Goal: Task Accomplishment & Management: Use online tool/utility

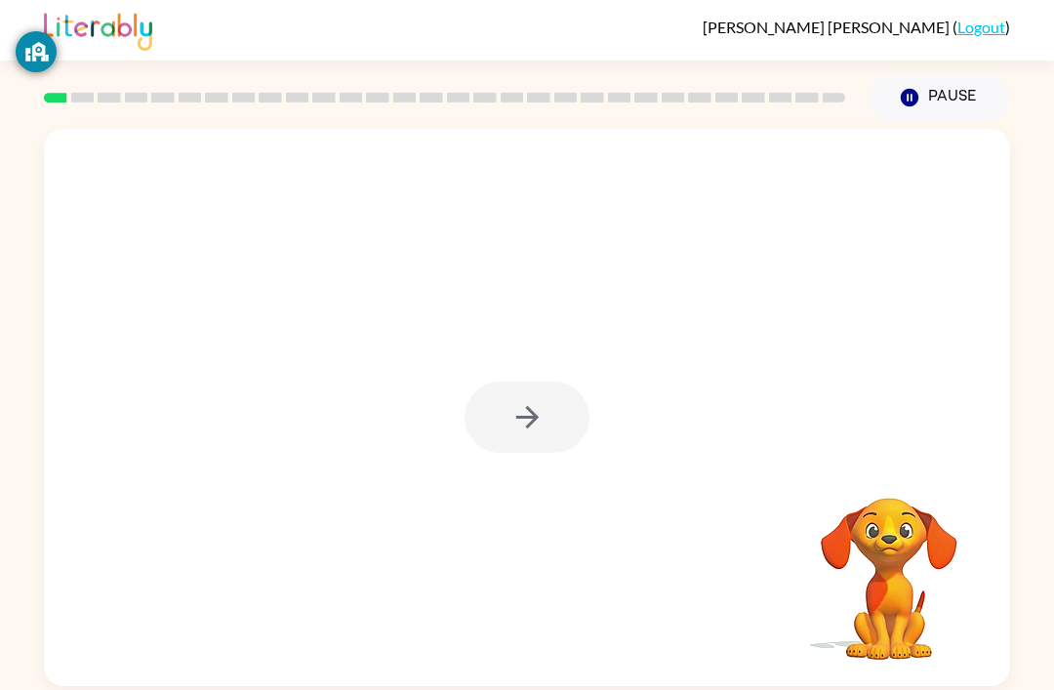
click at [591, 394] on div at bounding box center [527, 407] width 966 height 557
click at [539, 395] on button "button" at bounding box center [527, 417] width 125 height 71
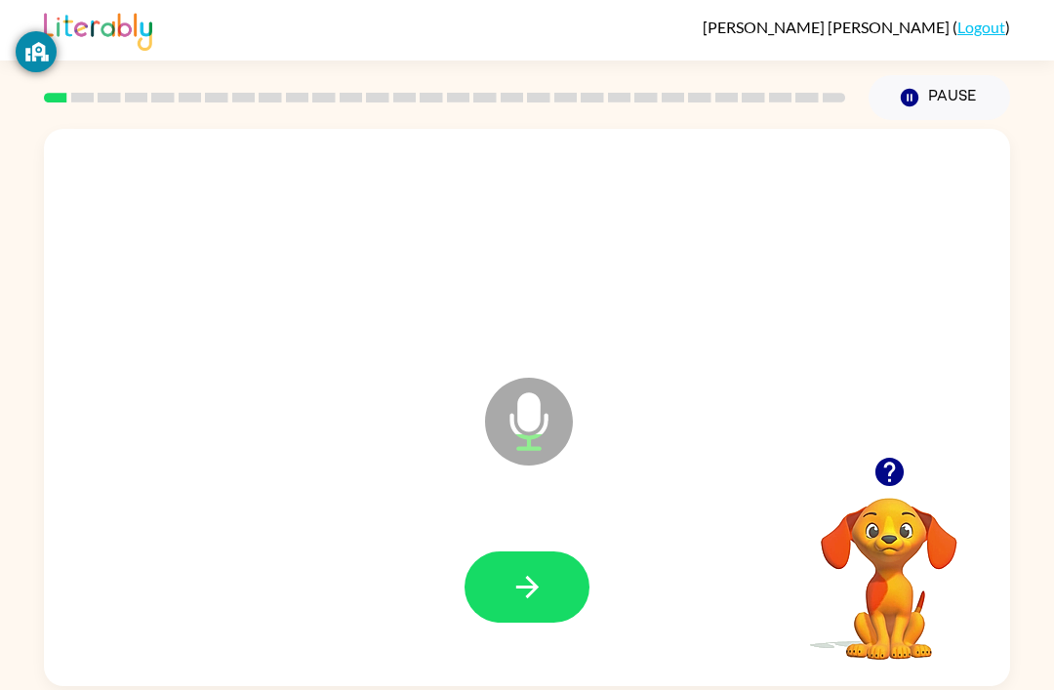
click at [576, 581] on button "button" at bounding box center [527, 586] width 125 height 71
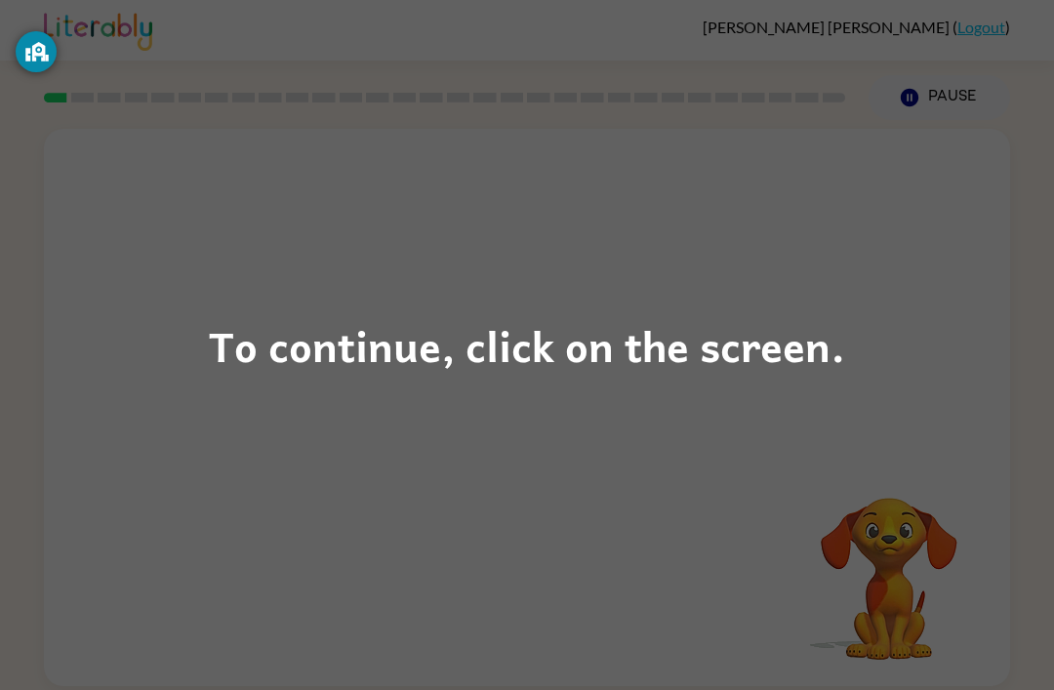
click at [96, 355] on div "To continue, click on the screen." at bounding box center [527, 345] width 1054 height 690
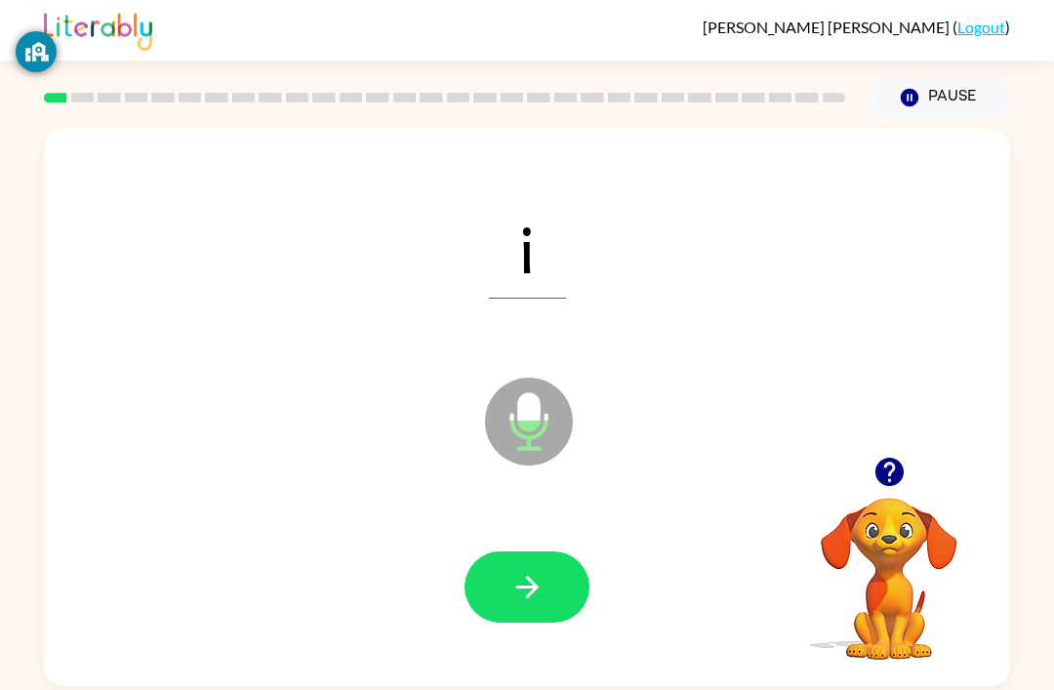
click at [494, 593] on button "button" at bounding box center [527, 586] width 125 height 71
click at [528, 572] on button "button" at bounding box center [527, 586] width 125 height 71
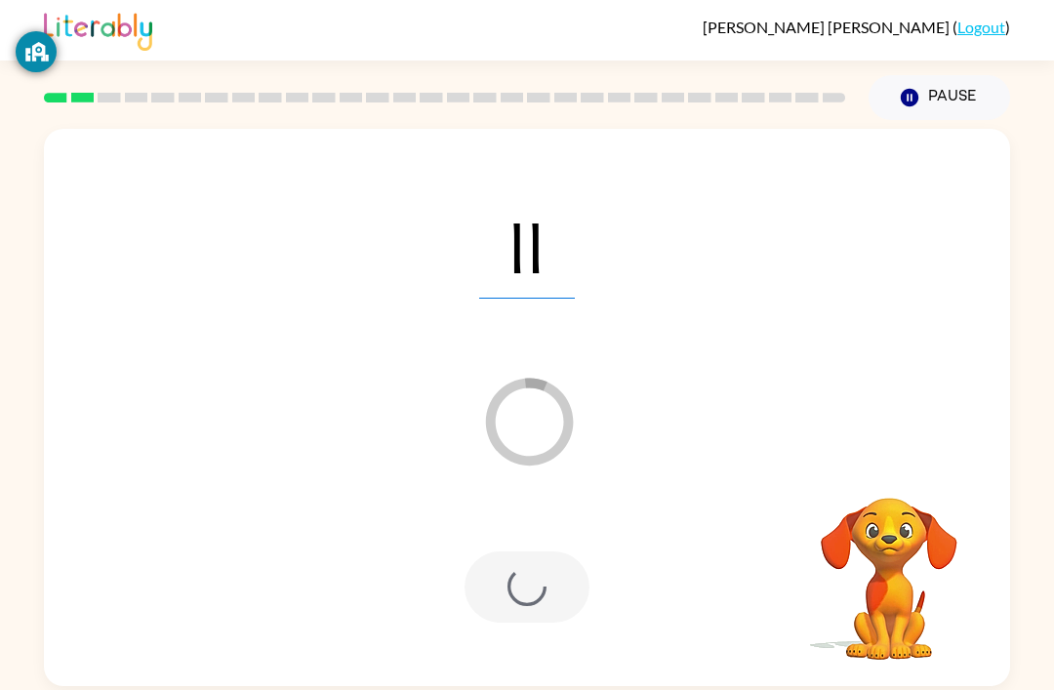
click at [591, 583] on div at bounding box center [526, 588] width 927 height 160
click at [556, 590] on div at bounding box center [527, 586] width 125 height 71
click at [616, 628] on div at bounding box center [526, 588] width 927 height 160
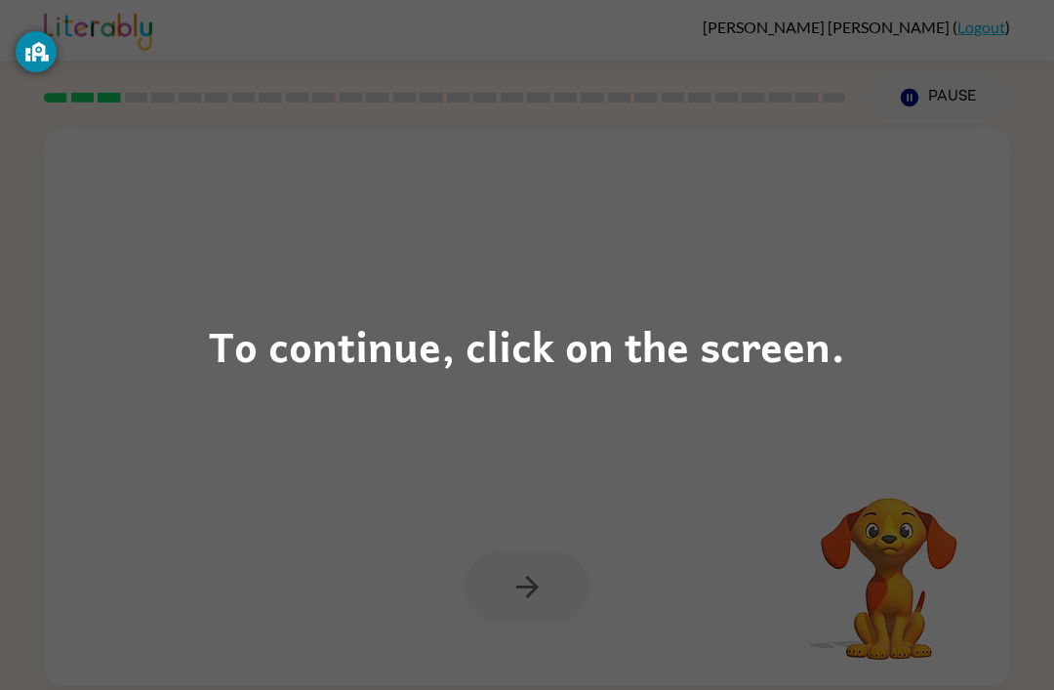
click at [806, 276] on div "To continue, click on the screen." at bounding box center [527, 345] width 1054 height 690
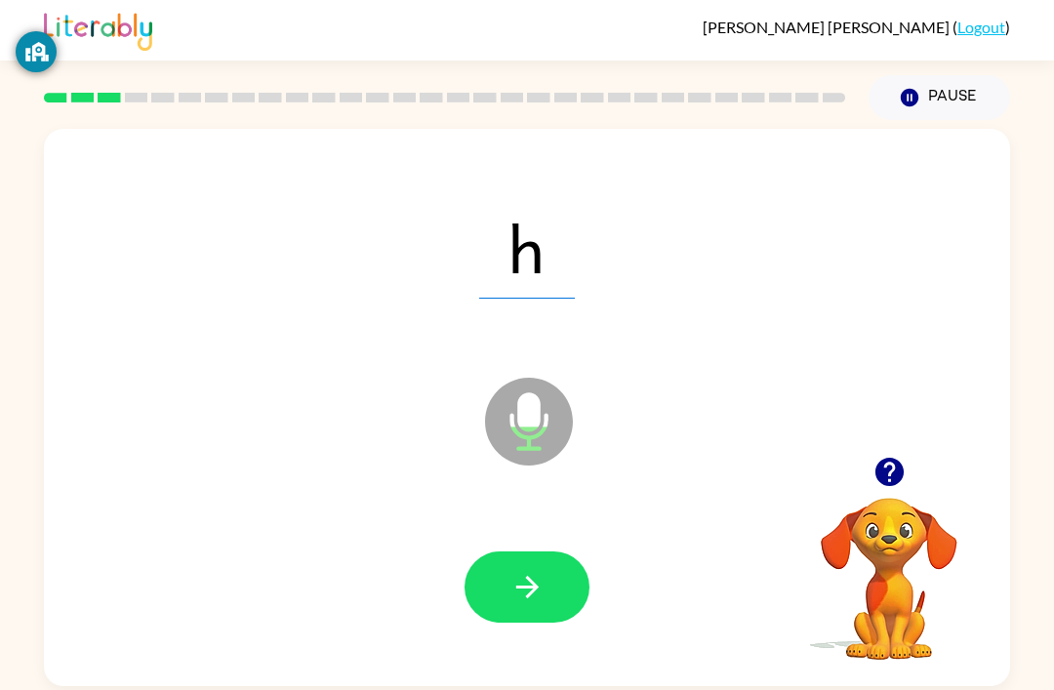
click at [540, 590] on icon "button" at bounding box center [527, 587] width 34 height 34
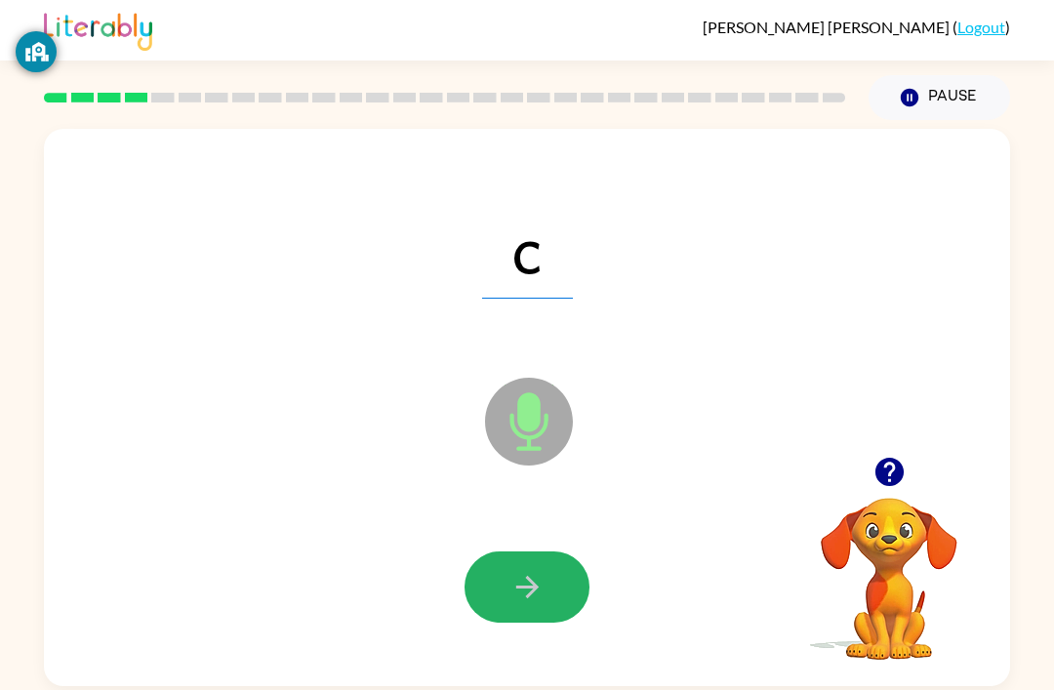
click at [550, 603] on button "button" at bounding box center [527, 586] width 125 height 71
click at [566, 566] on button "button" at bounding box center [527, 586] width 125 height 71
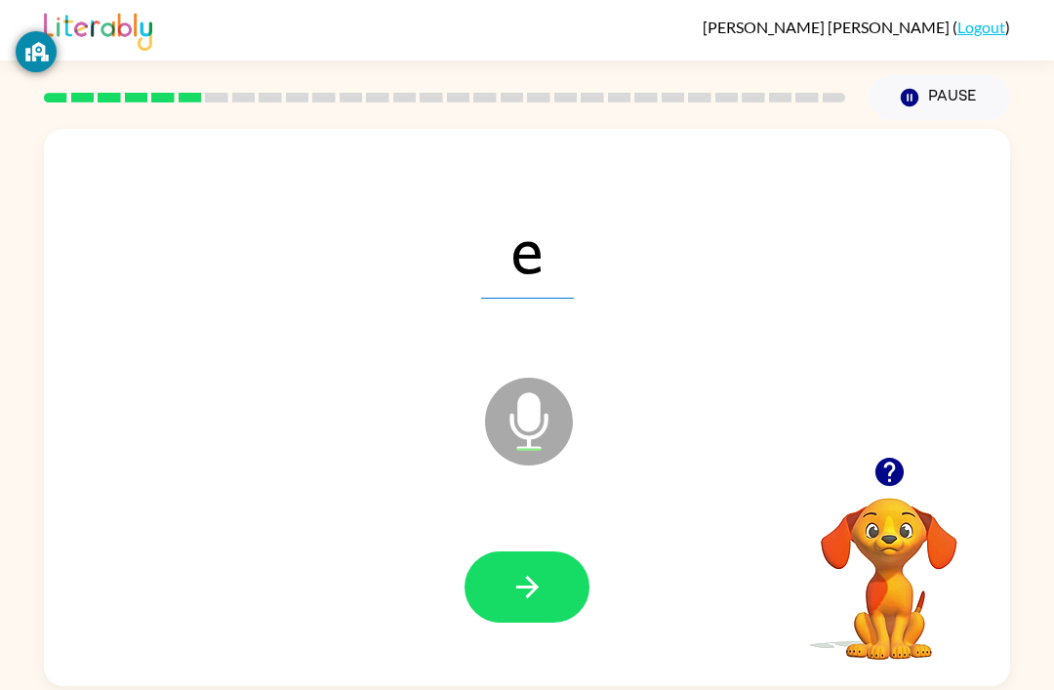
click at [562, 599] on button "button" at bounding box center [527, 586] width 125 height 71
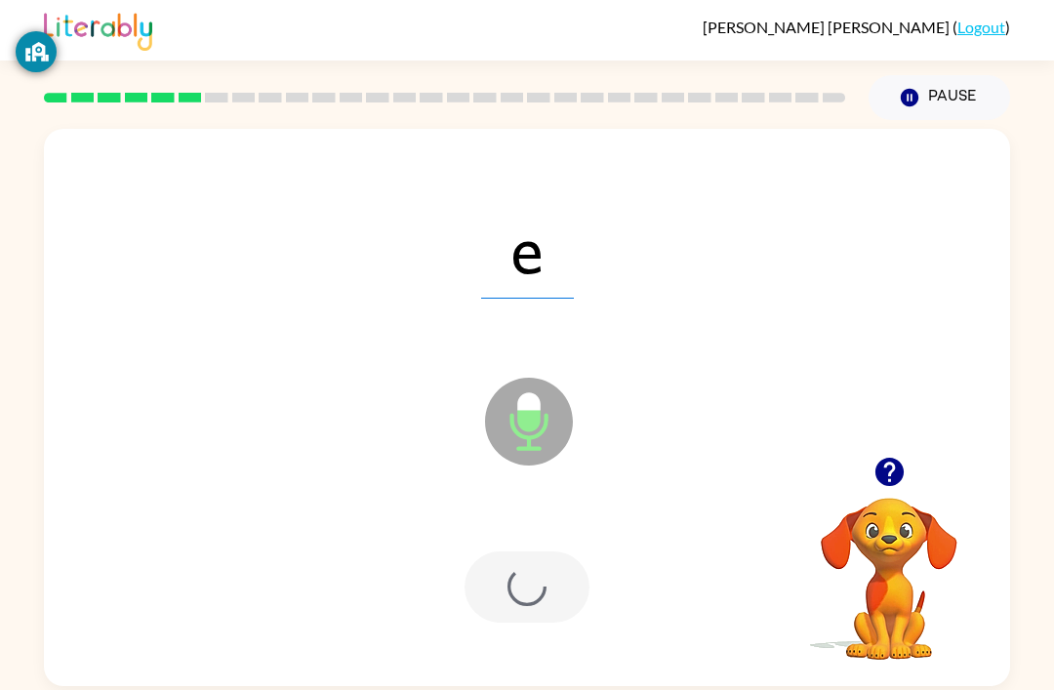
click at [561, 599] on div at bounding box center [527, 586] width 125 height 71
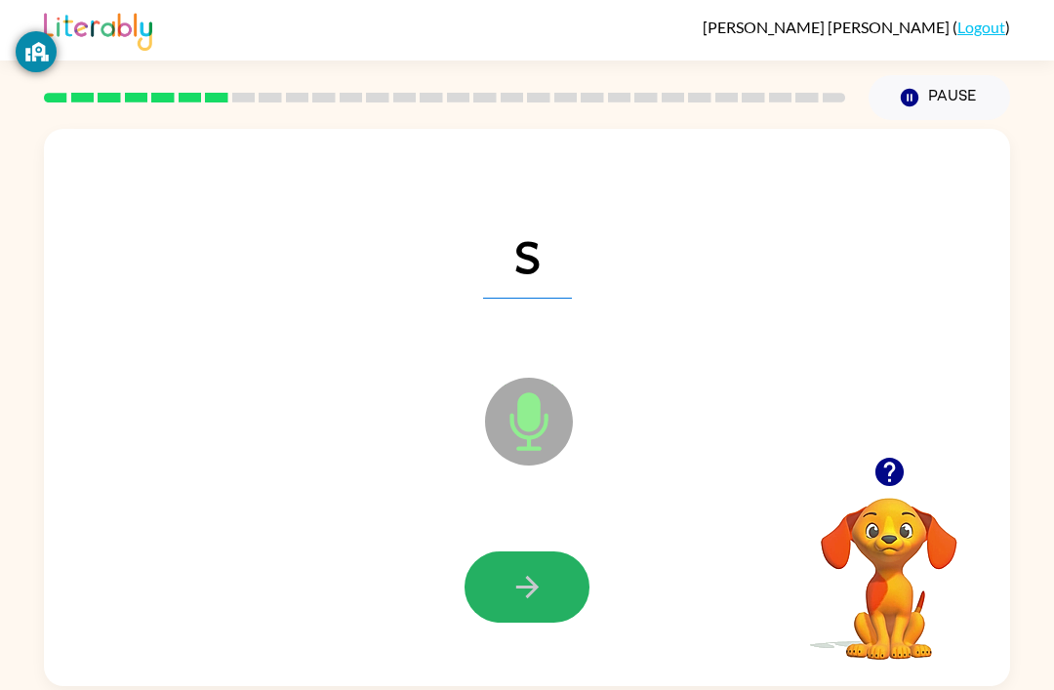
click at [573, 585] on button "button" at bounding box center [527, 586] width 125 height 71
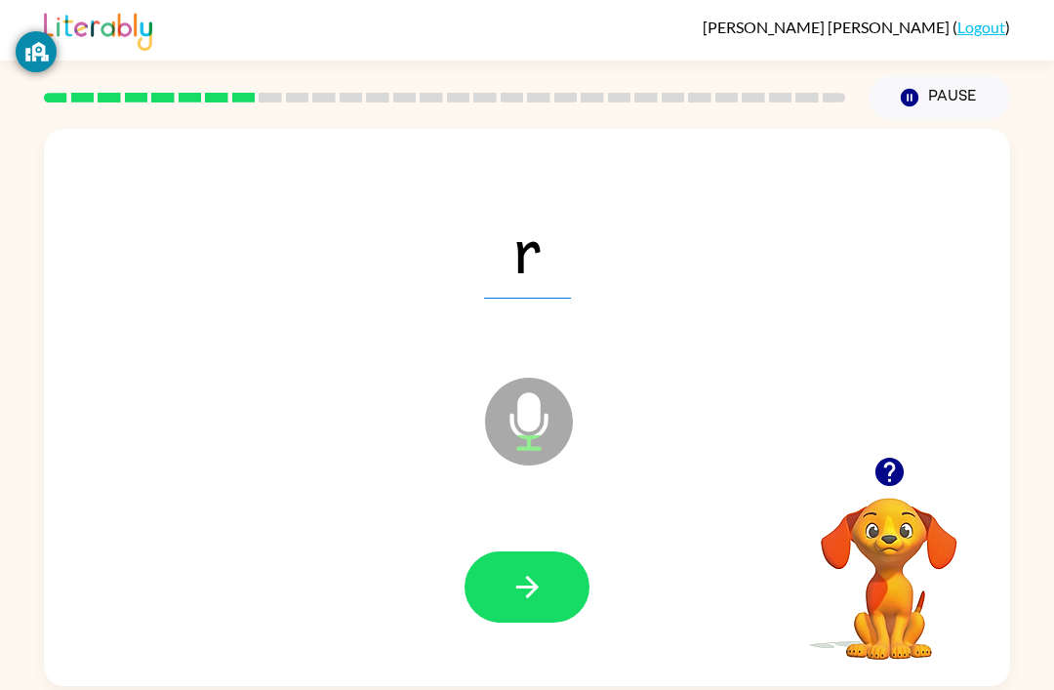
click at [474, 549] on div at bounding box center [526, 588] width 927 height 160
click at [473, 549] on div at bounding box center [526, 588] width 927 height 160
click at [513, 591] on icon "button" at bounding box center [527, 587] width 34 height 34
click at [518, 576] on icon "button" at bounding box center [527, 587] width 34 height 34
click at [550, 574] on button "button" at bounding box center [527, 586] width 125 height 71
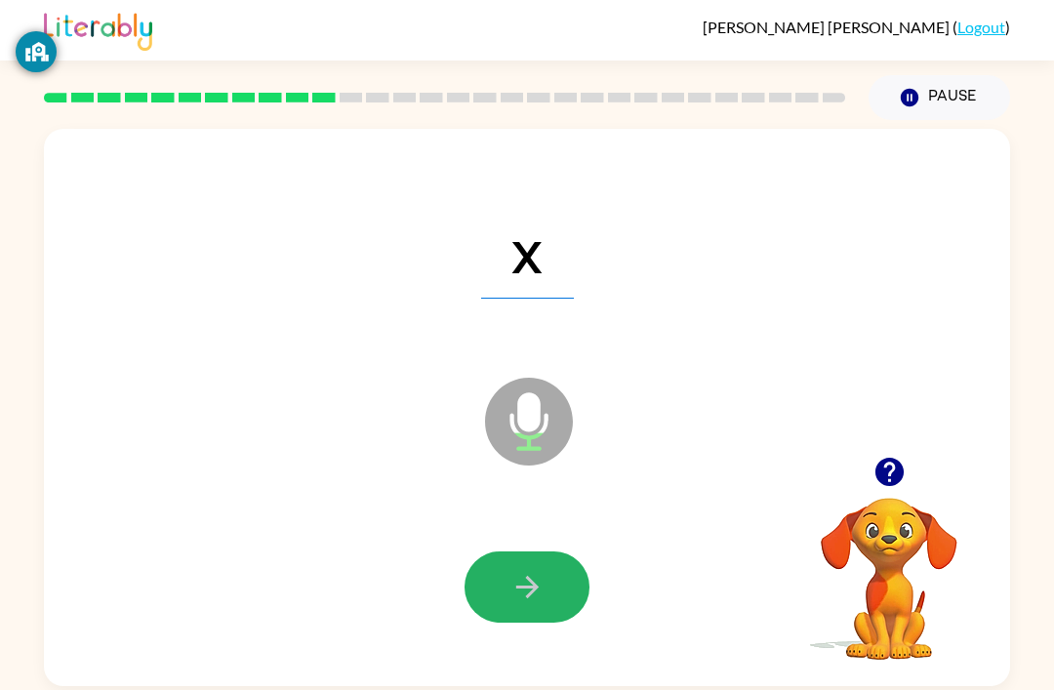
click at [547, 604] on button "button" at bounding box center [527, 586] width 125 height 71
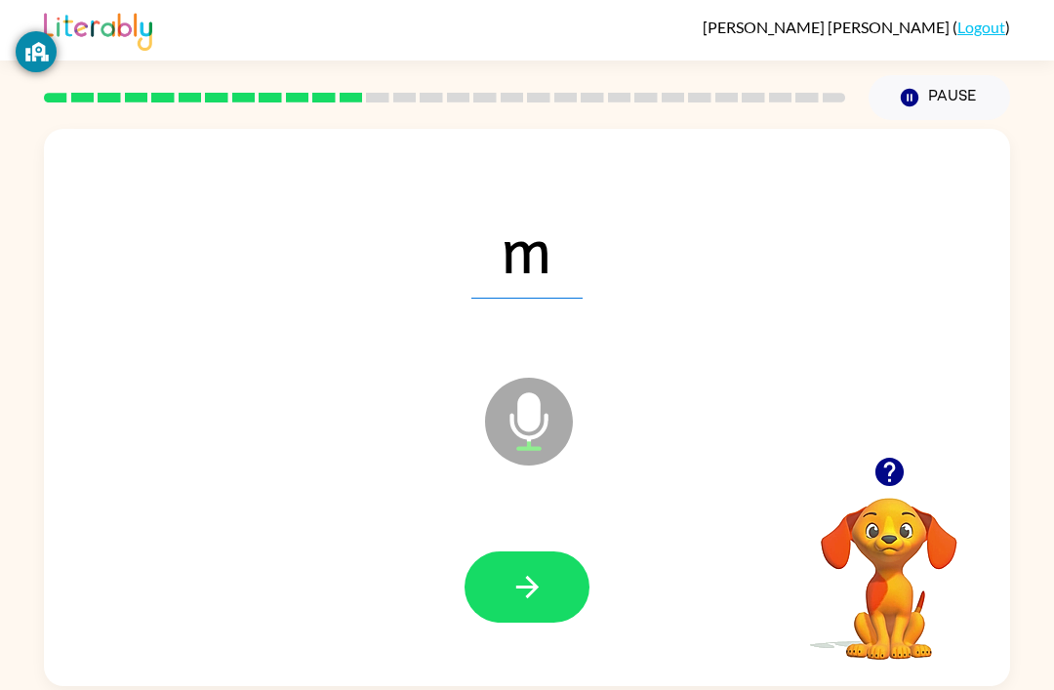
click at [541, 532] on div at bounding box center [526, 588] width 927 height 160
click at [544, 595] on icon "button" at bounding box center [527, 587] width 34 height 34
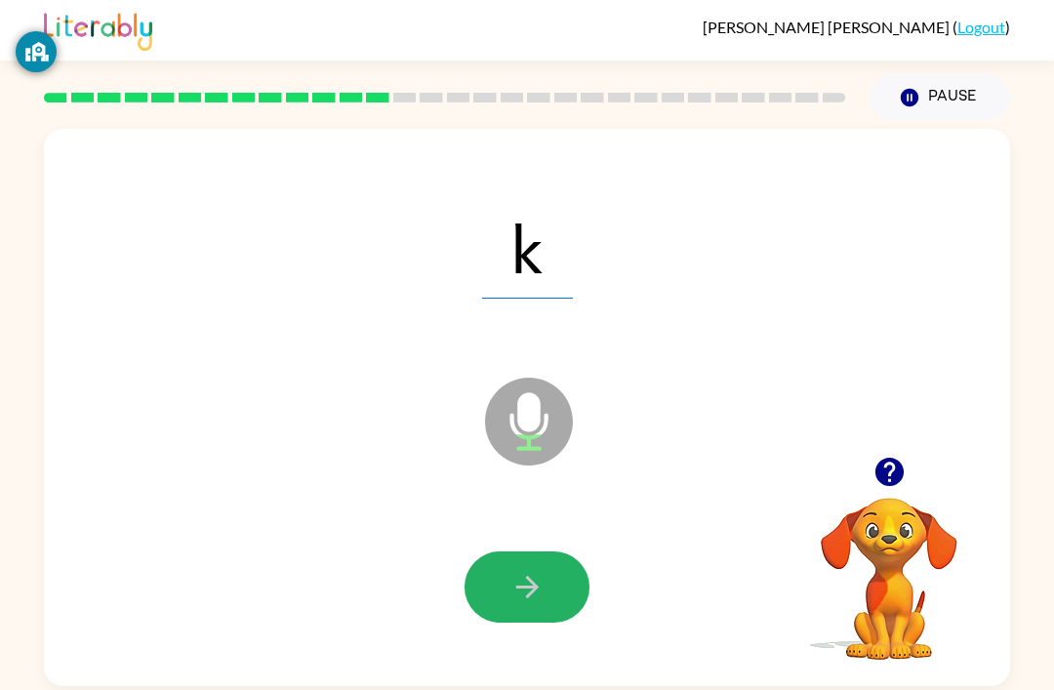
click at [557, 594] on button "button" at bounding box center [527, 586] width 125 height 71
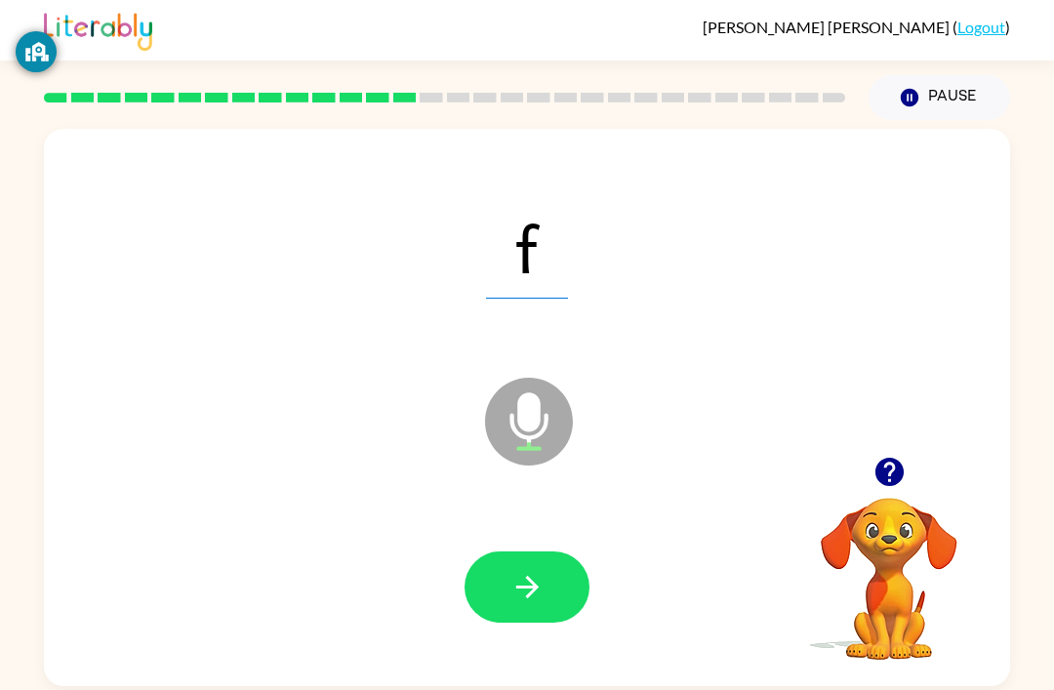
scroll to position [6, 0]
click at [514, 565] on button "button" at bounding box center [527, 586] width 125 height 71
click at [530, 564] on button "button" at bounding box center [527, 586] width 125 height 71
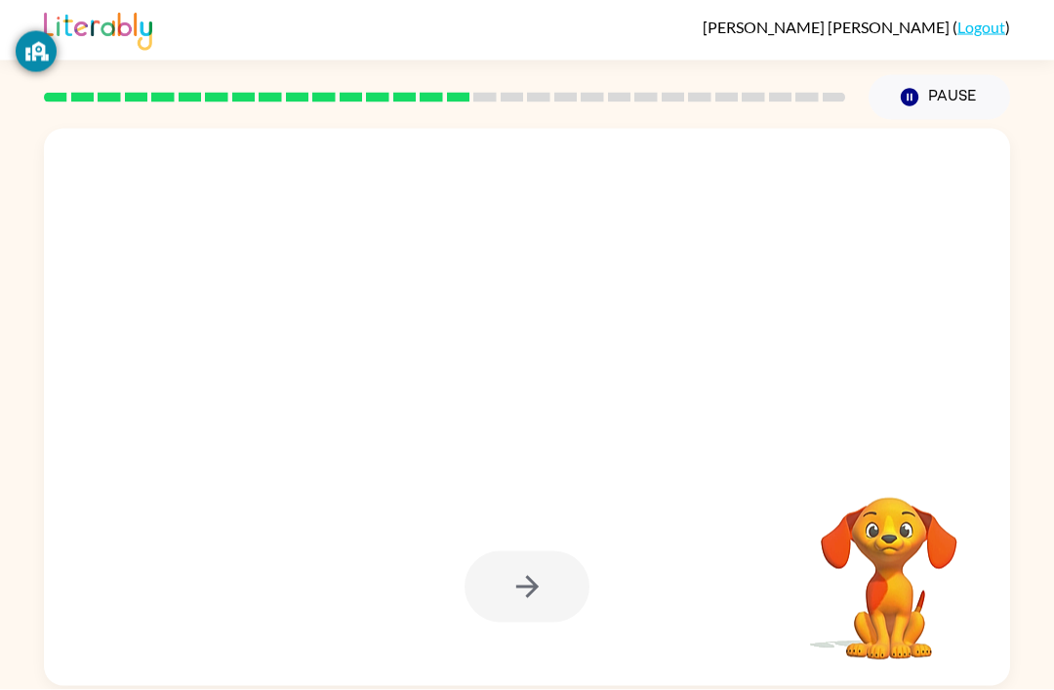
scroll to position [0, 0]
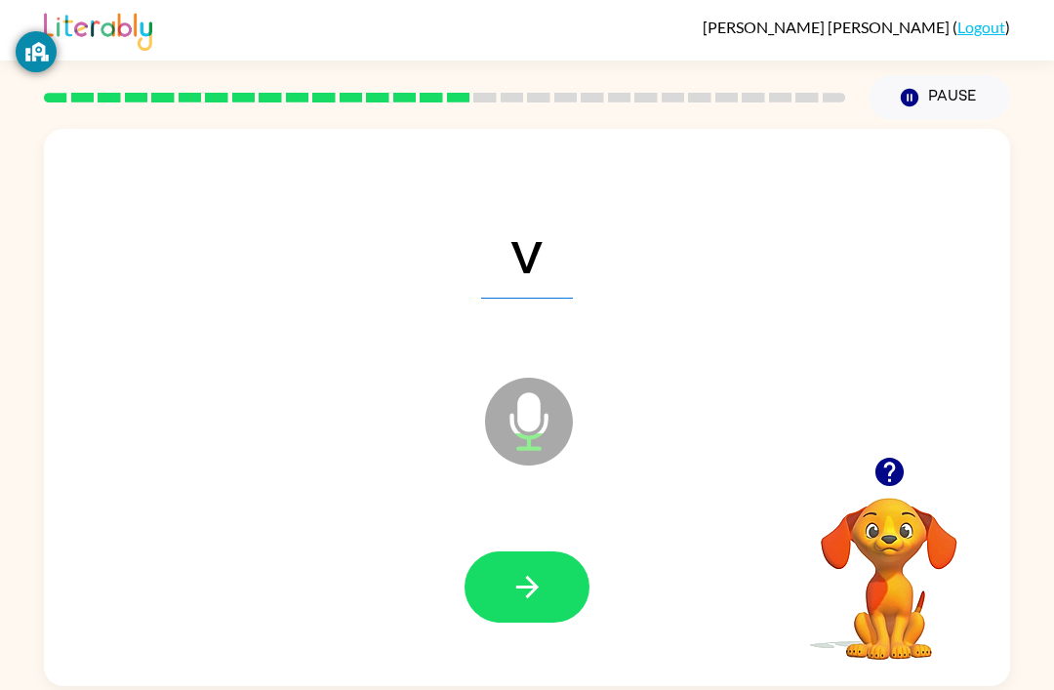
click at [538, 587] on icon "button" at bounding box center [527, 587] width 34 height 34
click at [537, 604] on icon "button" at bounding box center [527, 587] width 34 height 34
click at [506, 592] on button "button" at bounding box center [527, 586] width 125 height 71
click at [516, 586] on icon "button" at bounding box center [527, 587] width 34 height 34
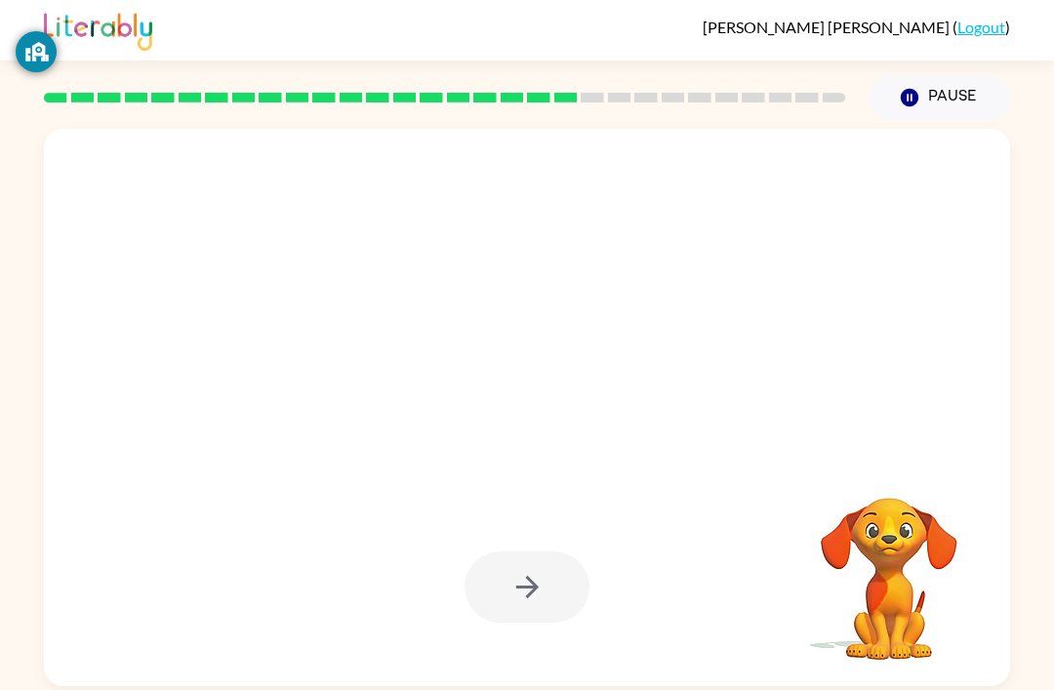
click at [470, 491] on div at bounding box center [527, 407] width 966 height 557
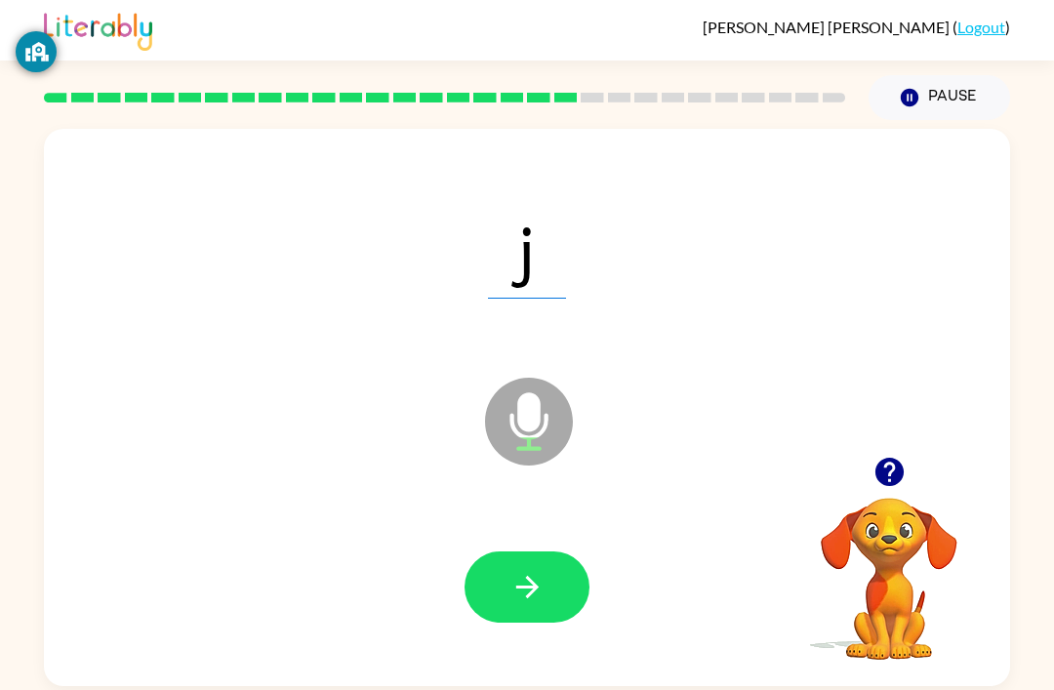
click at [507, 592] on button "button" at bounding box center [527, 586] width 125 height 71
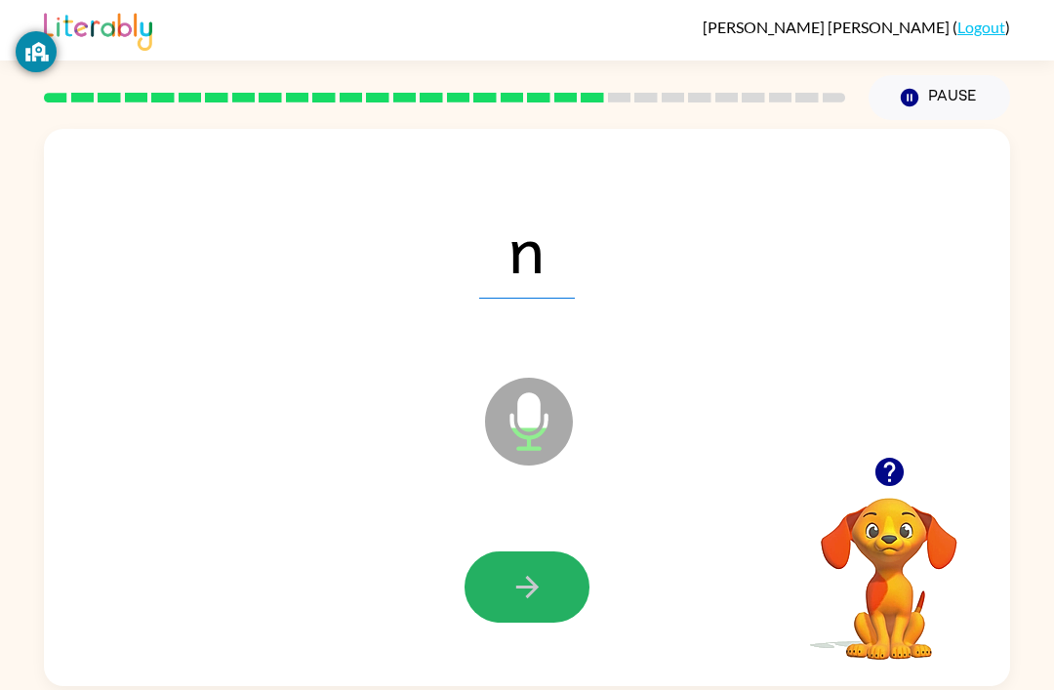
click at [550, 611] on button "button" at bounding box center [527, 586] width 125 height 71
click at [519, 582] on icon "button" at bounding box center [527, 587] width 34 height 34
click at [547, 570] on button "button" at bounding box center [527, 586] width 125 height 71
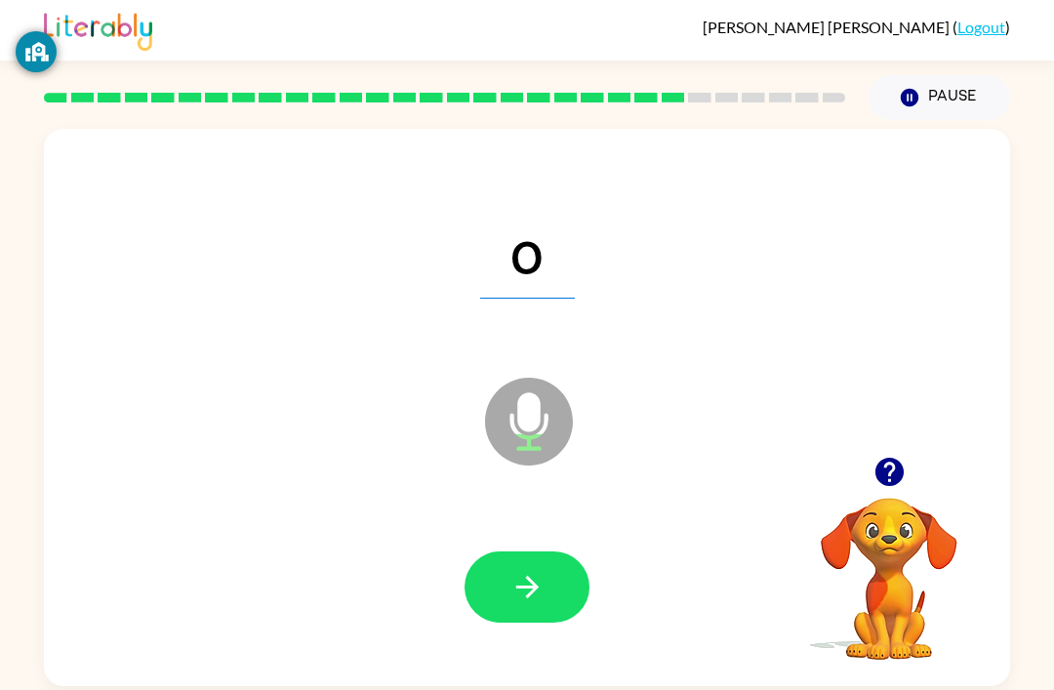
click at [532, 566] on button "button" at bounding box center [527, 586] width 125 height 71
click at [553, 621] on button "button" at bounding box center [527, 586] width 125 height 71
click at [494, 592] on button "button" at bounding box center [527, 586] width 125 height 71
click at [511, 608] on button "button" at bounding box center [527, 586] width 125 height 71
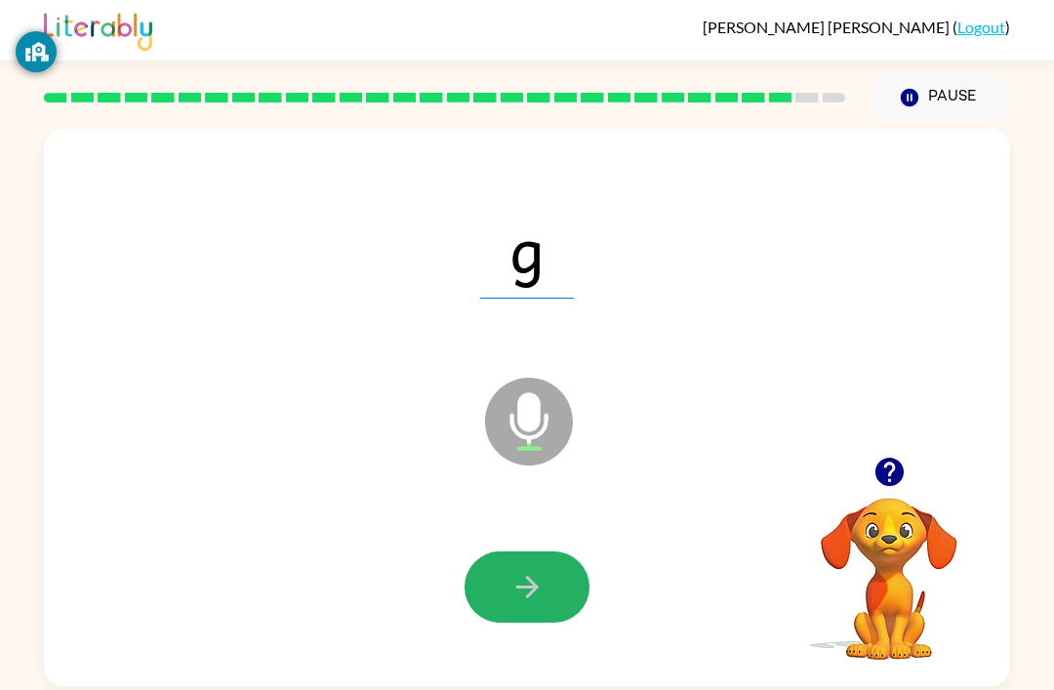
click at [531, 595] on icon "button" at bounding box center [526, 587] width 22 height 22
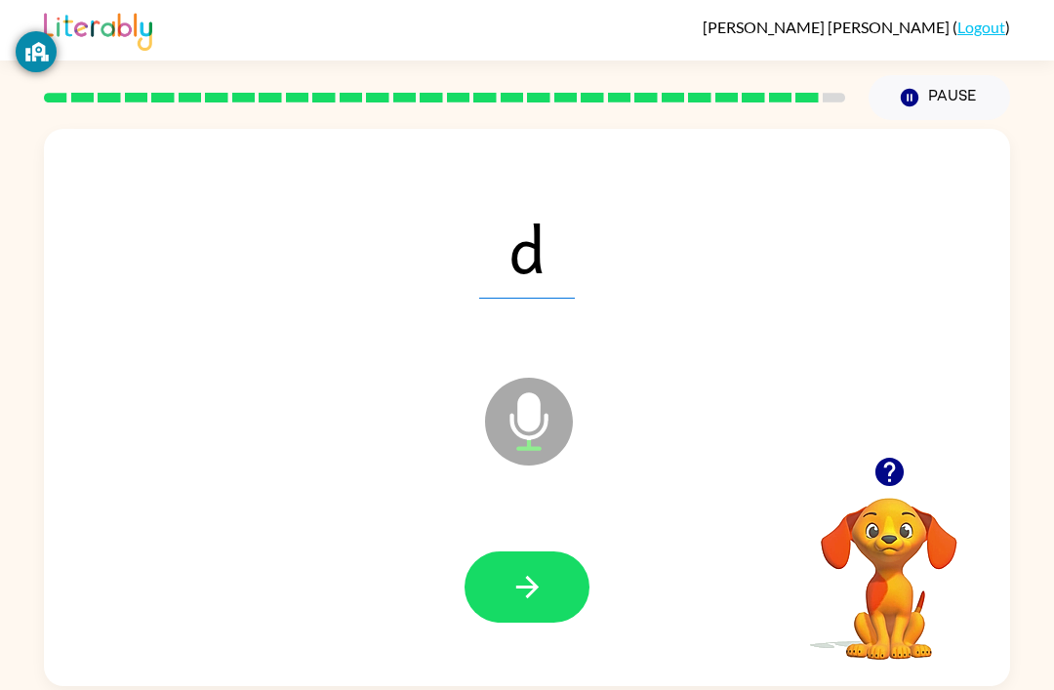
click at [555, 577] on button "button" at bounding box center [527, 586] width 125 height 71
